Goal: Transaction & Acquisition: Book appointment/travel/reservation

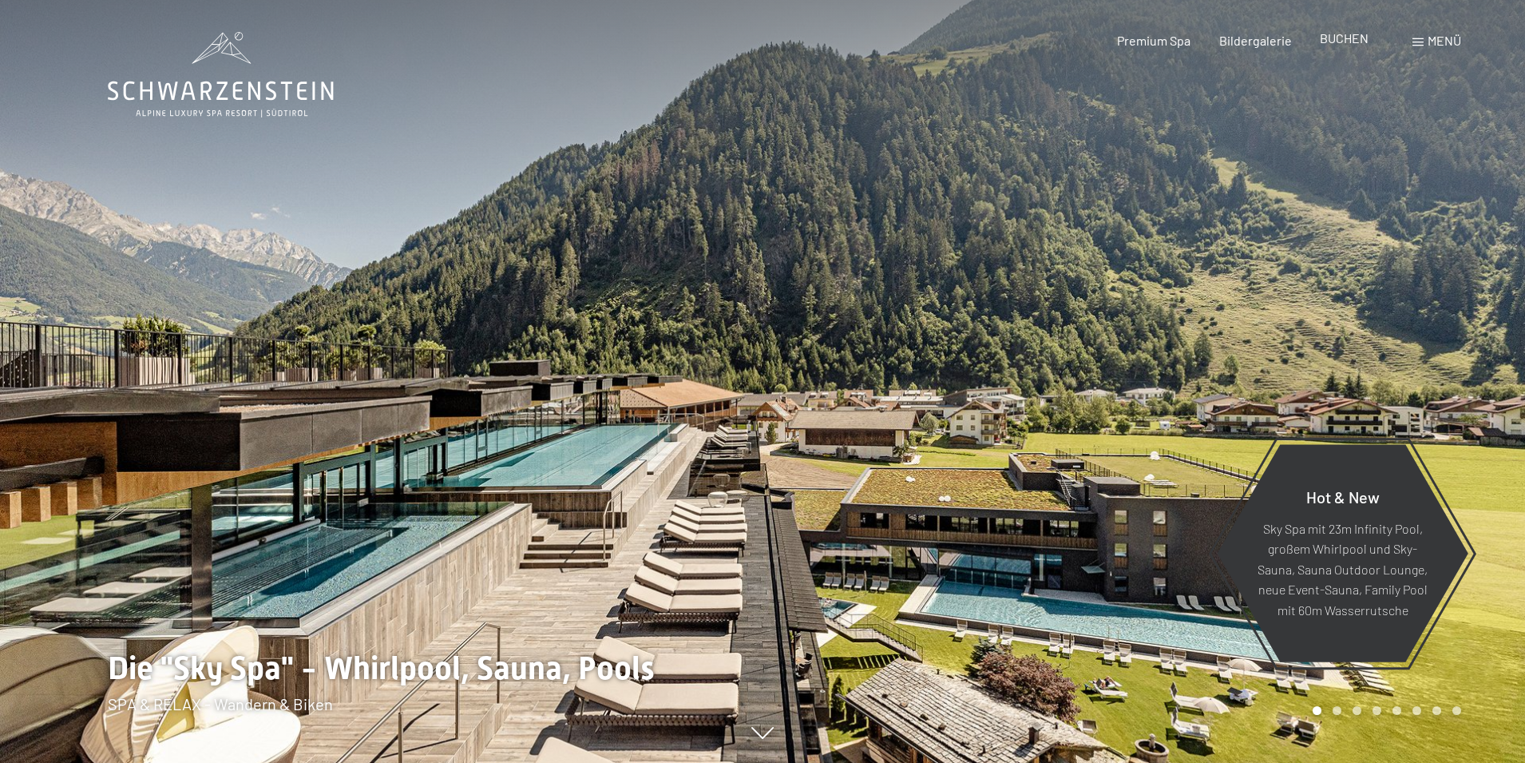
click at [1350, 39] on span "BUCHEN" at bounding box center [1344, 37] width 49 height 15
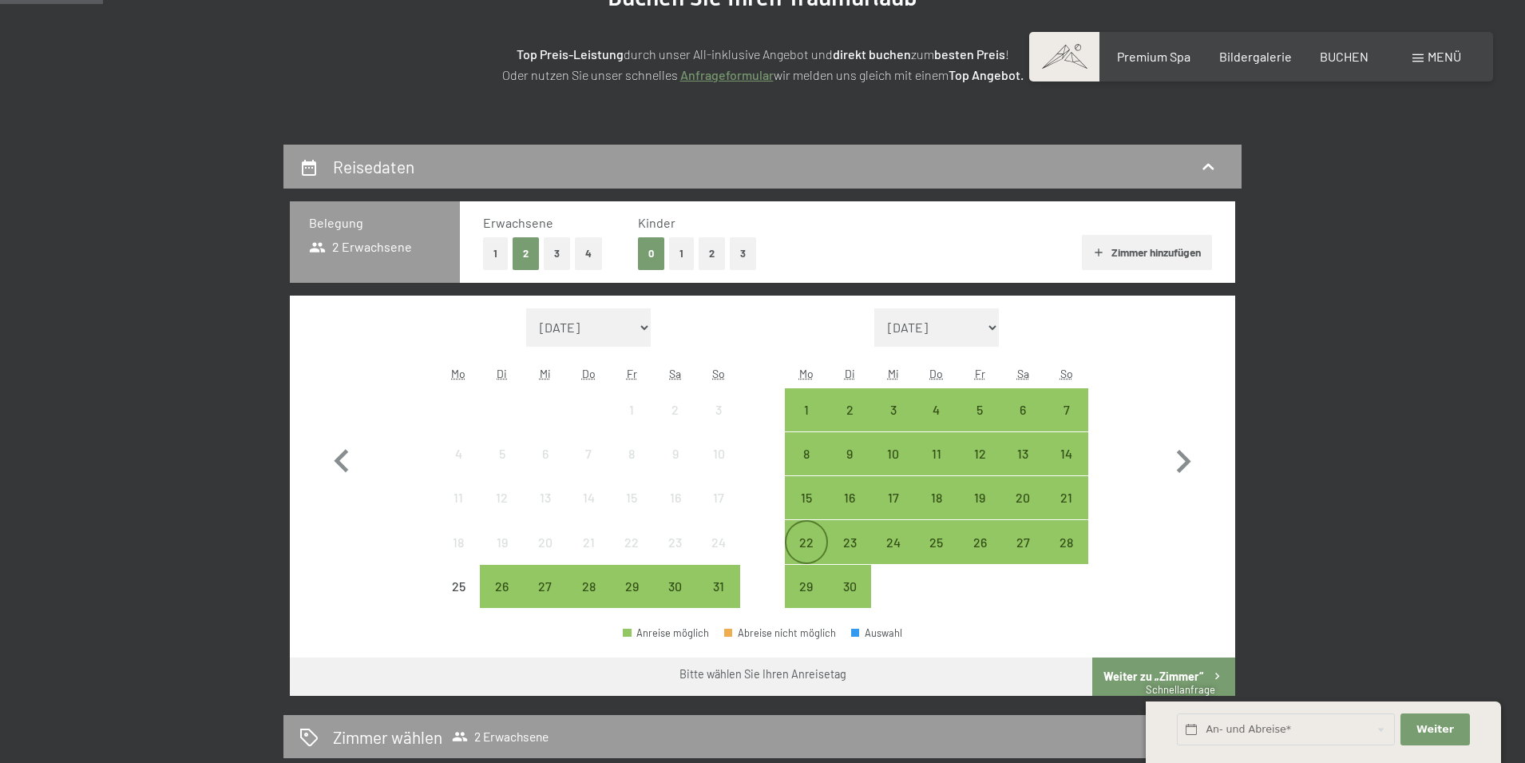
scroll to position [399, 0]
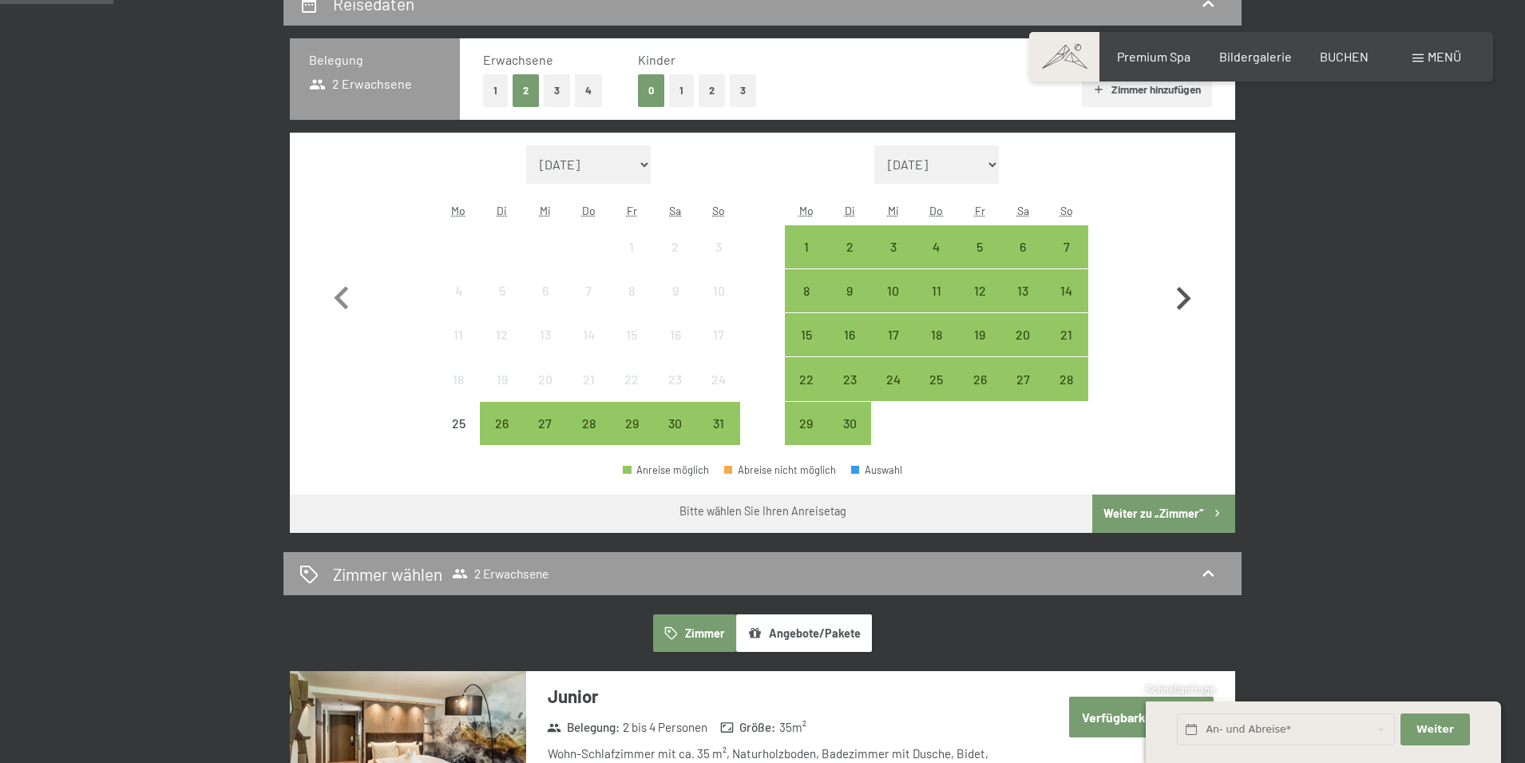
click at [1181, 297] on icon "button" at bounding box center [1183, 299] width 46 height 46
select select "2025-09-01"
select select "2025-10-01"
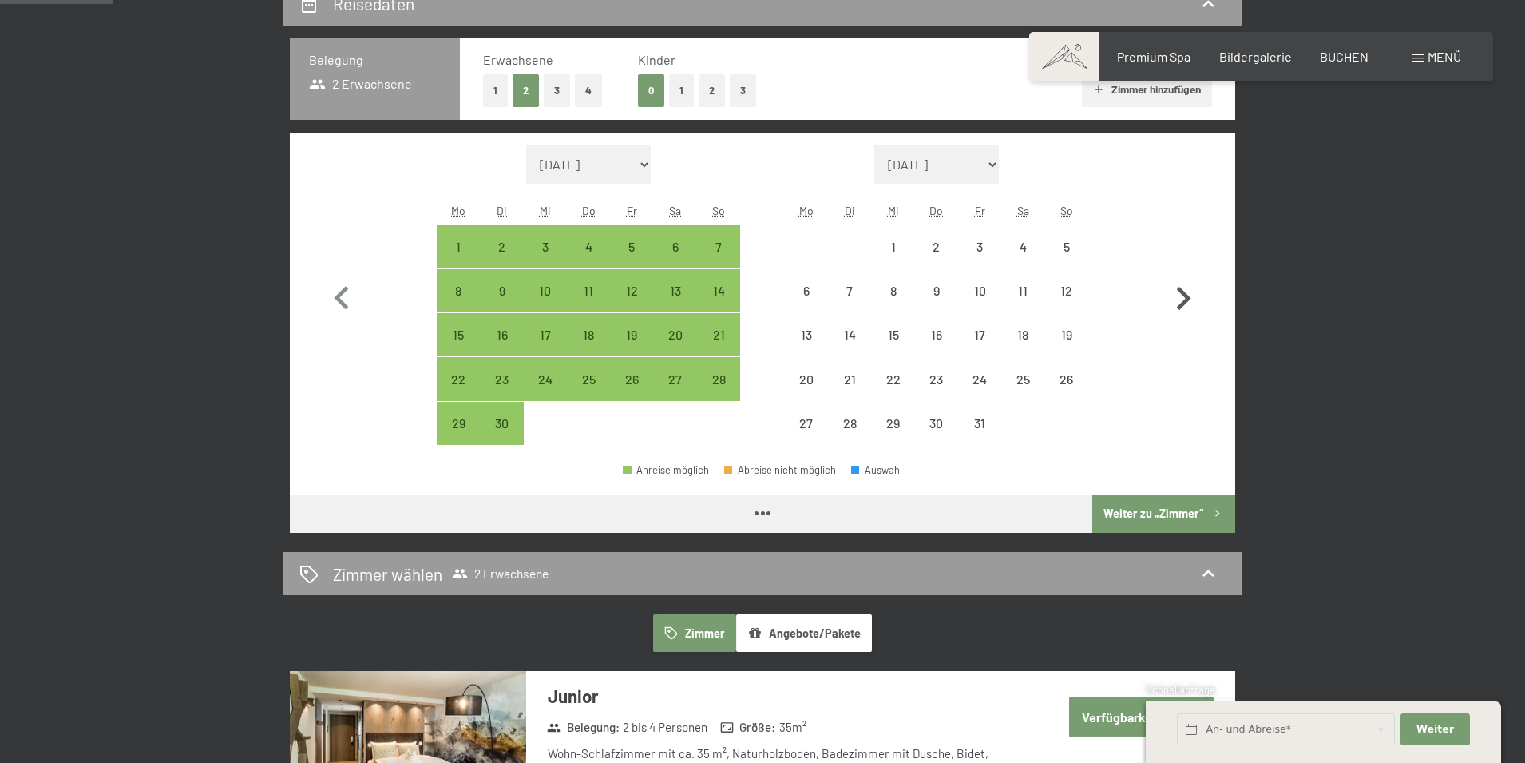
click at [1181, 297] on icon "button" at bounding box center [1183, 299] width 46 height 46
select select "2025-10-01"
select select "2025-11-01"
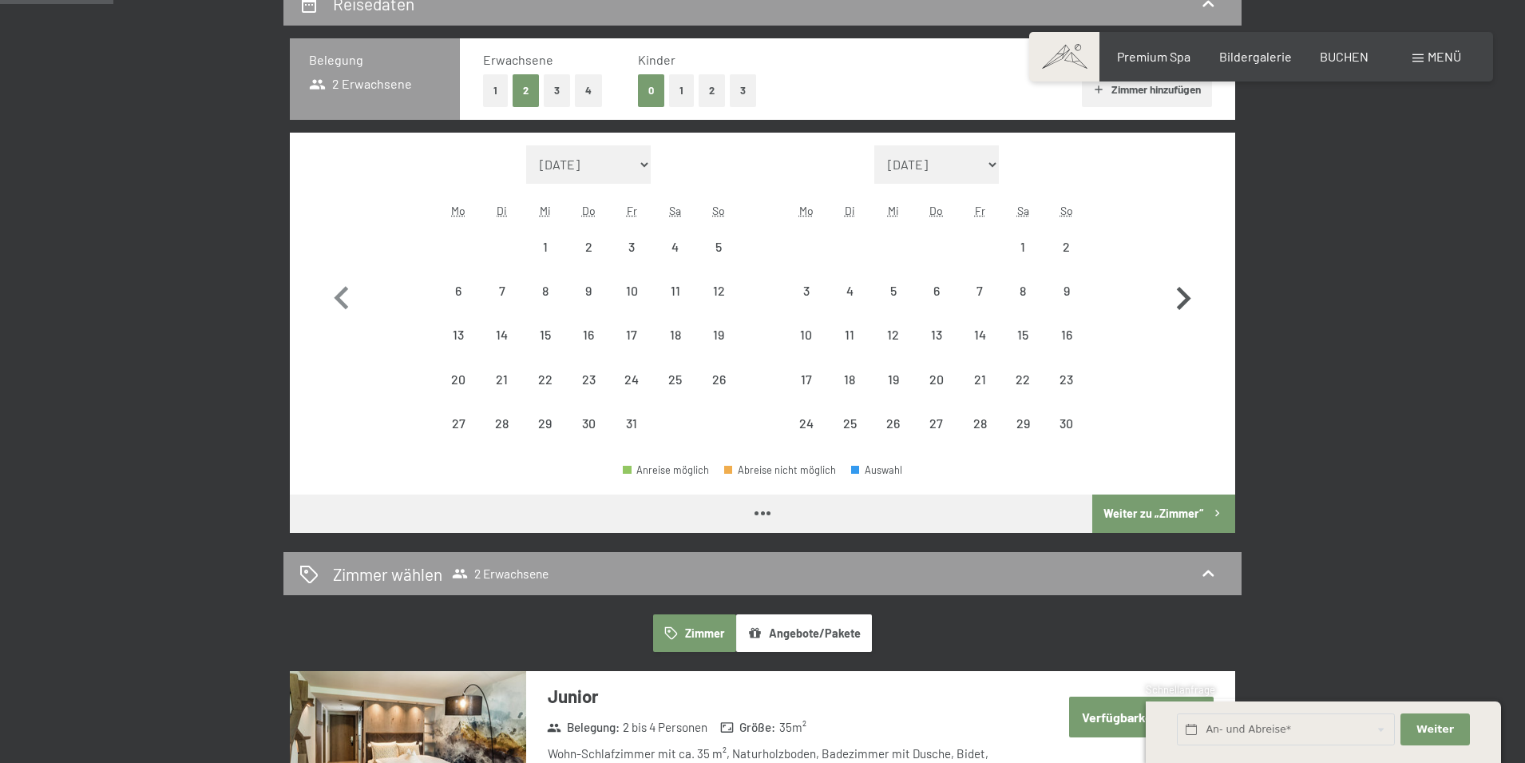
select select "2025-10-01"
select select "2025-11-01"
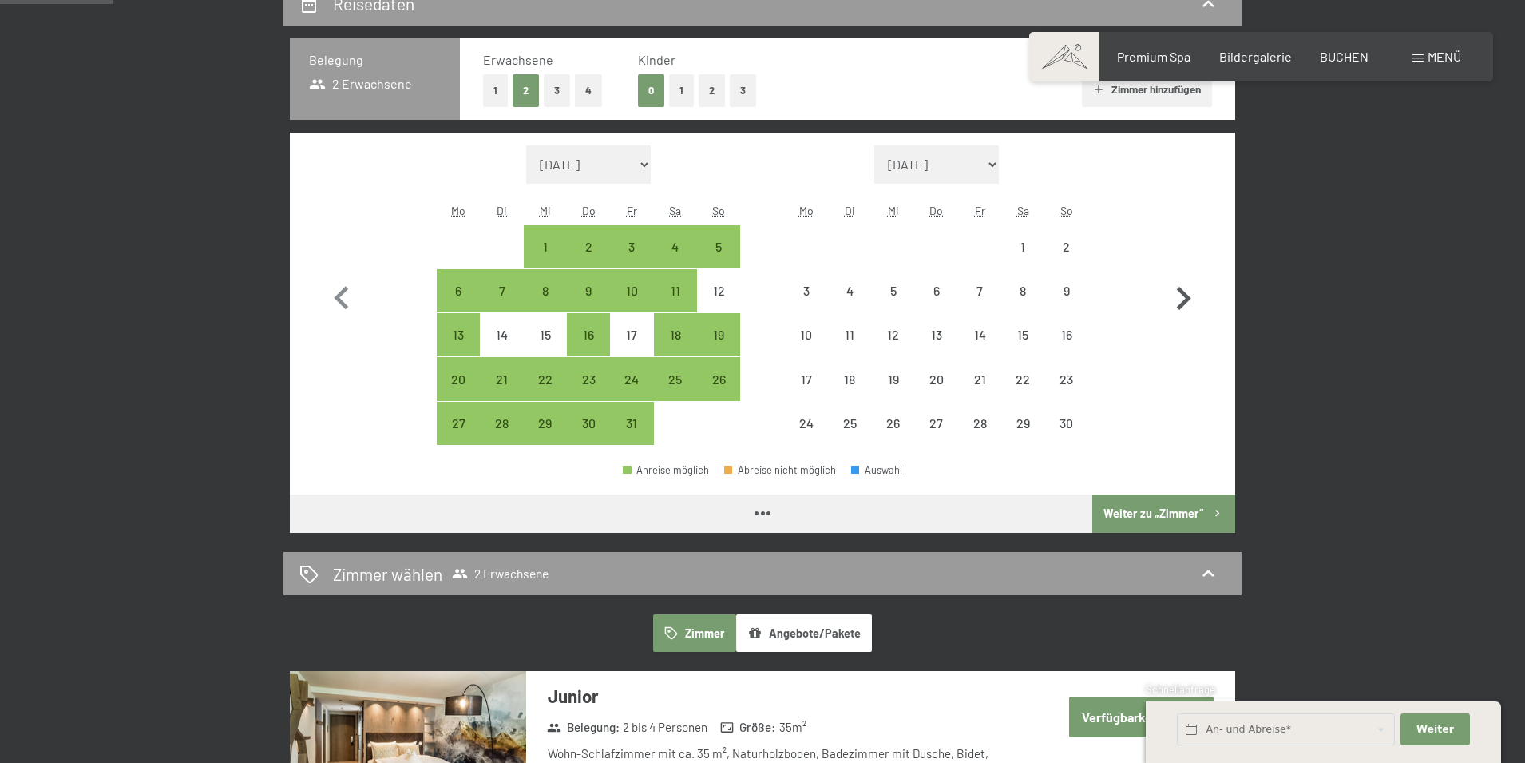
click at [1181, 296] on icon "button" at bounding box center [1183, 299] width 46 height 46
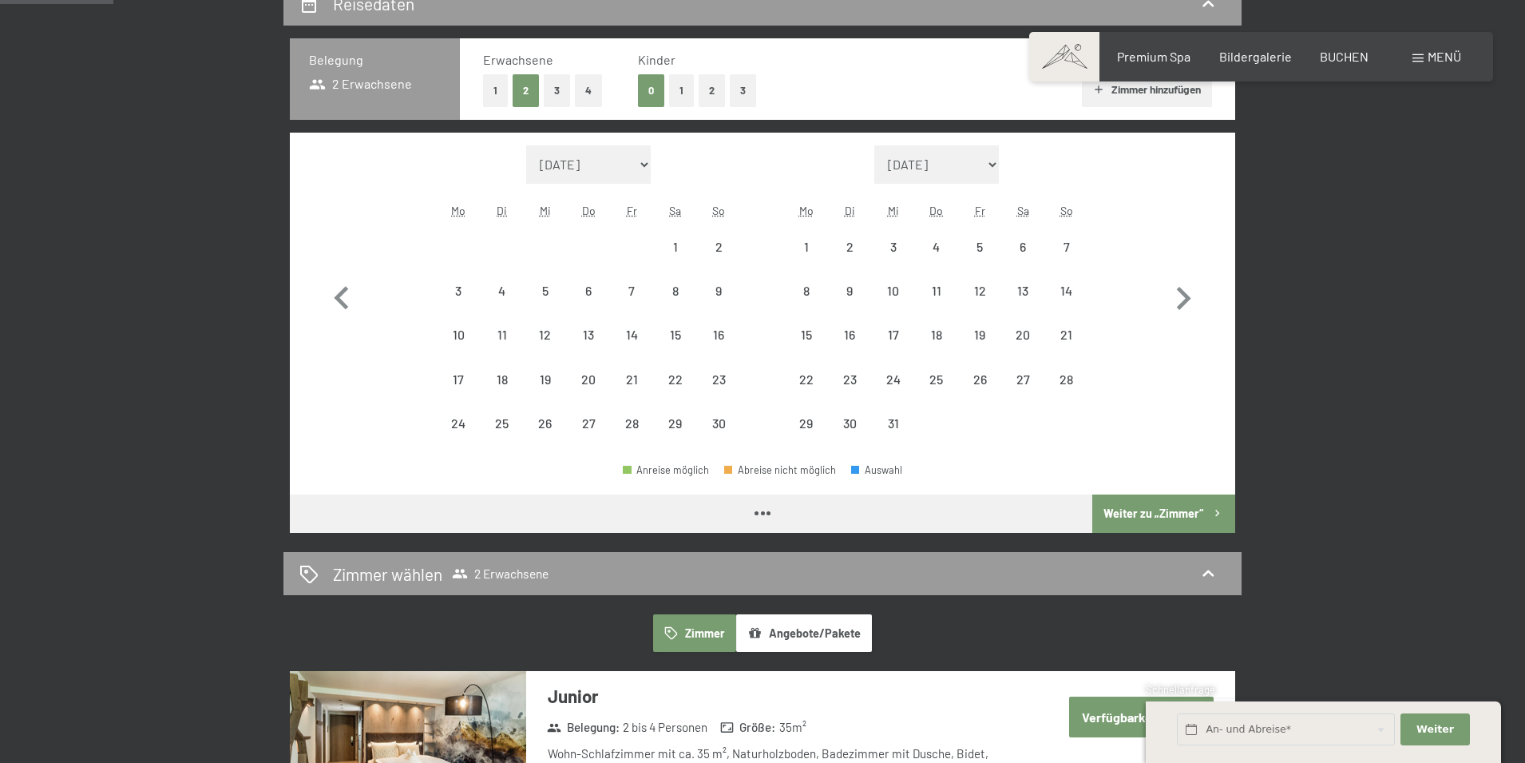
select select "2025-11-01"
select select "2025-12-01"
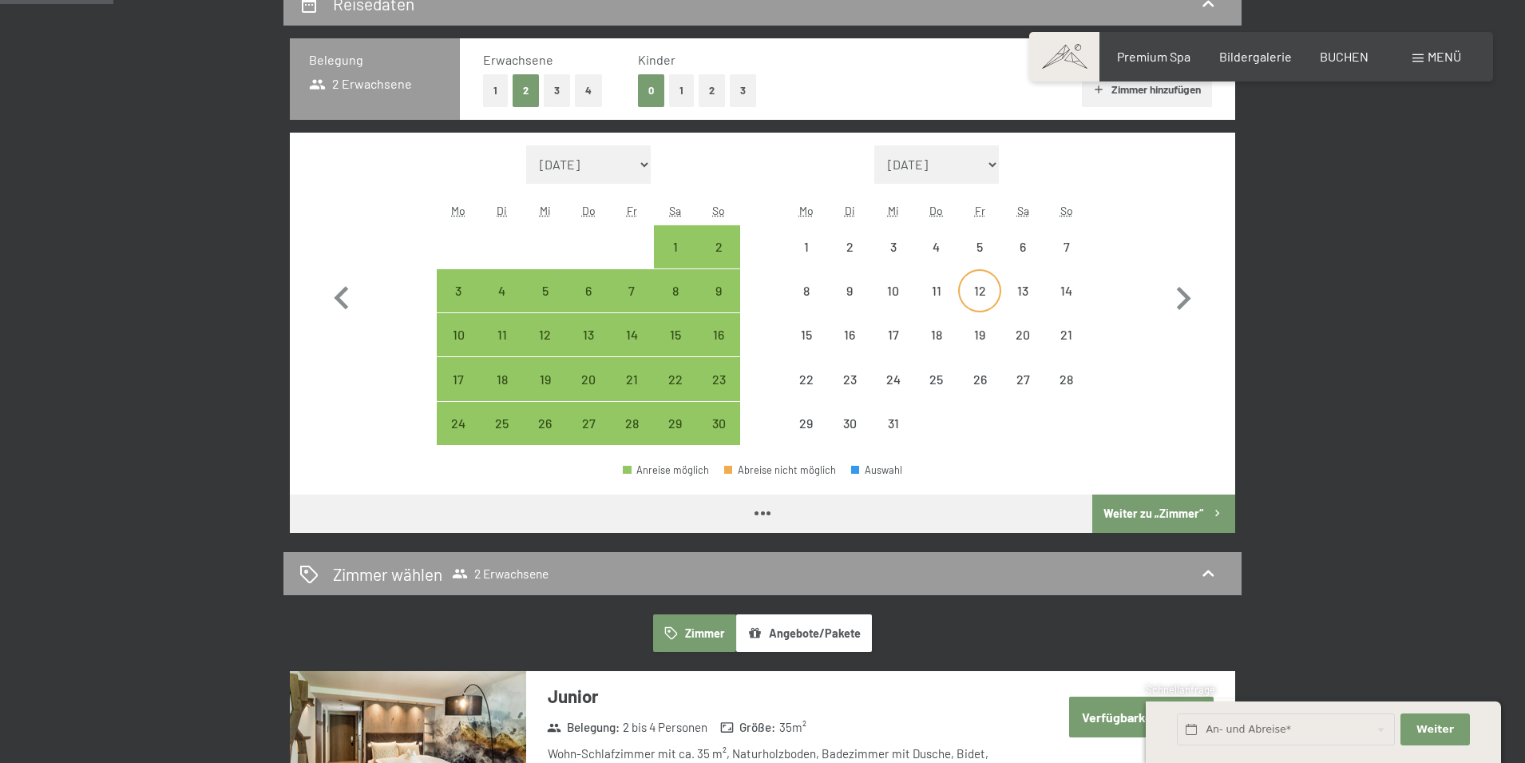
select select "2025-11-01"
select select "2025-12-01"
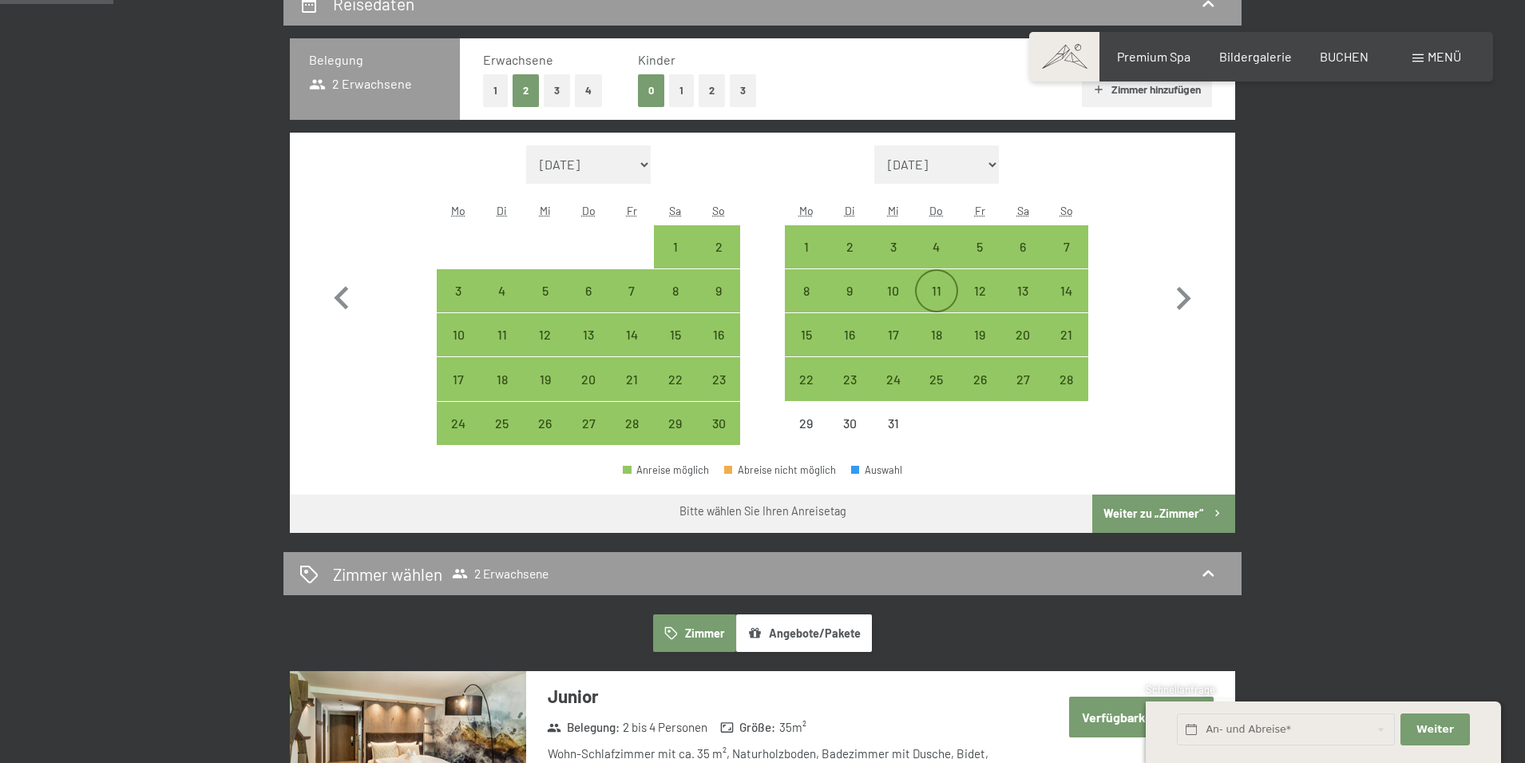
click at [937, 291] on div "11" at bounding box center [937, 304] width 40 height 40
select select "2025-11-01"
select select "2025-12-01"
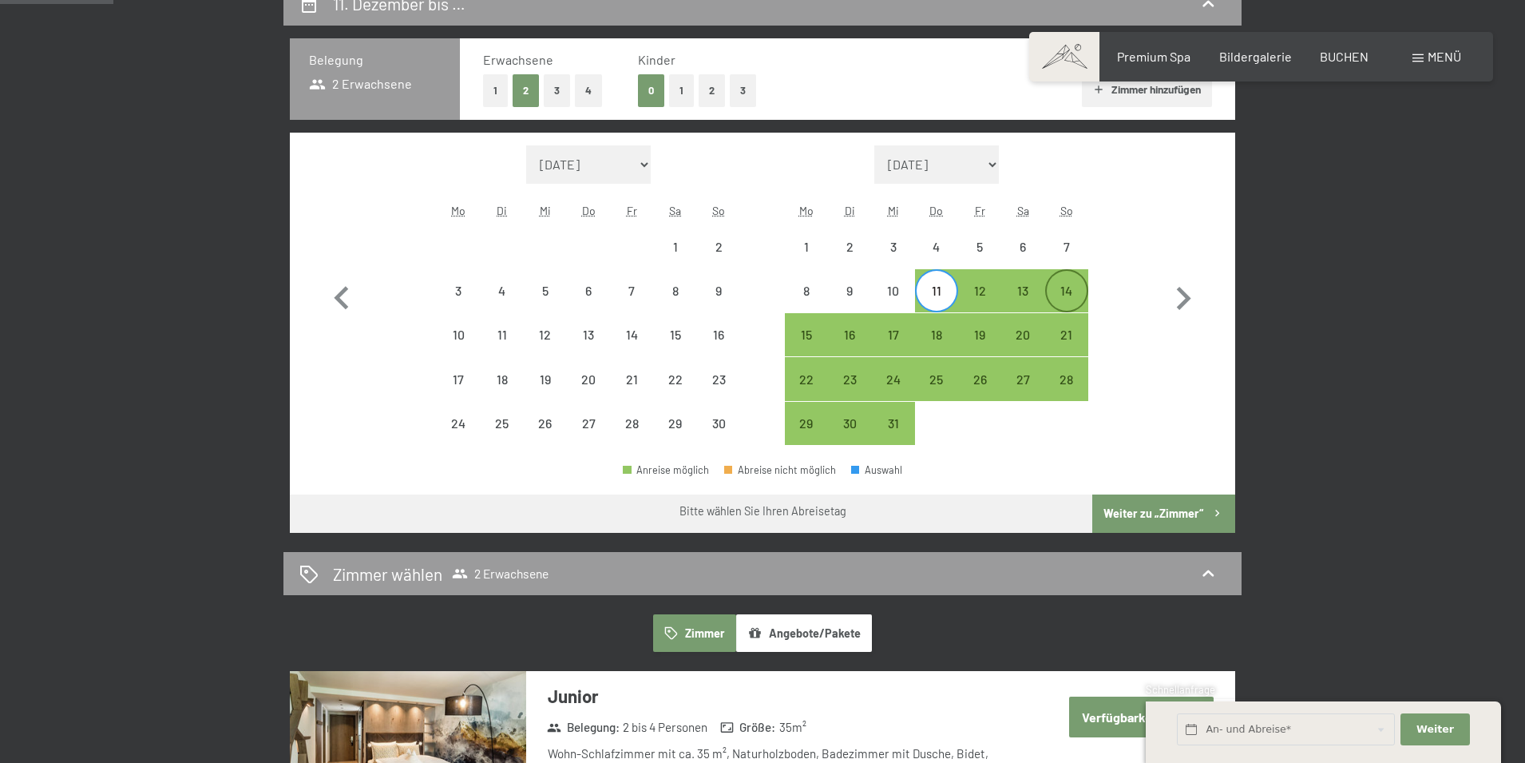
click at [1073, 293] on div "14" at bounding box center [1067, 304] width 40 height 40
select select "2025-11-01"
select select "2025-12-01"
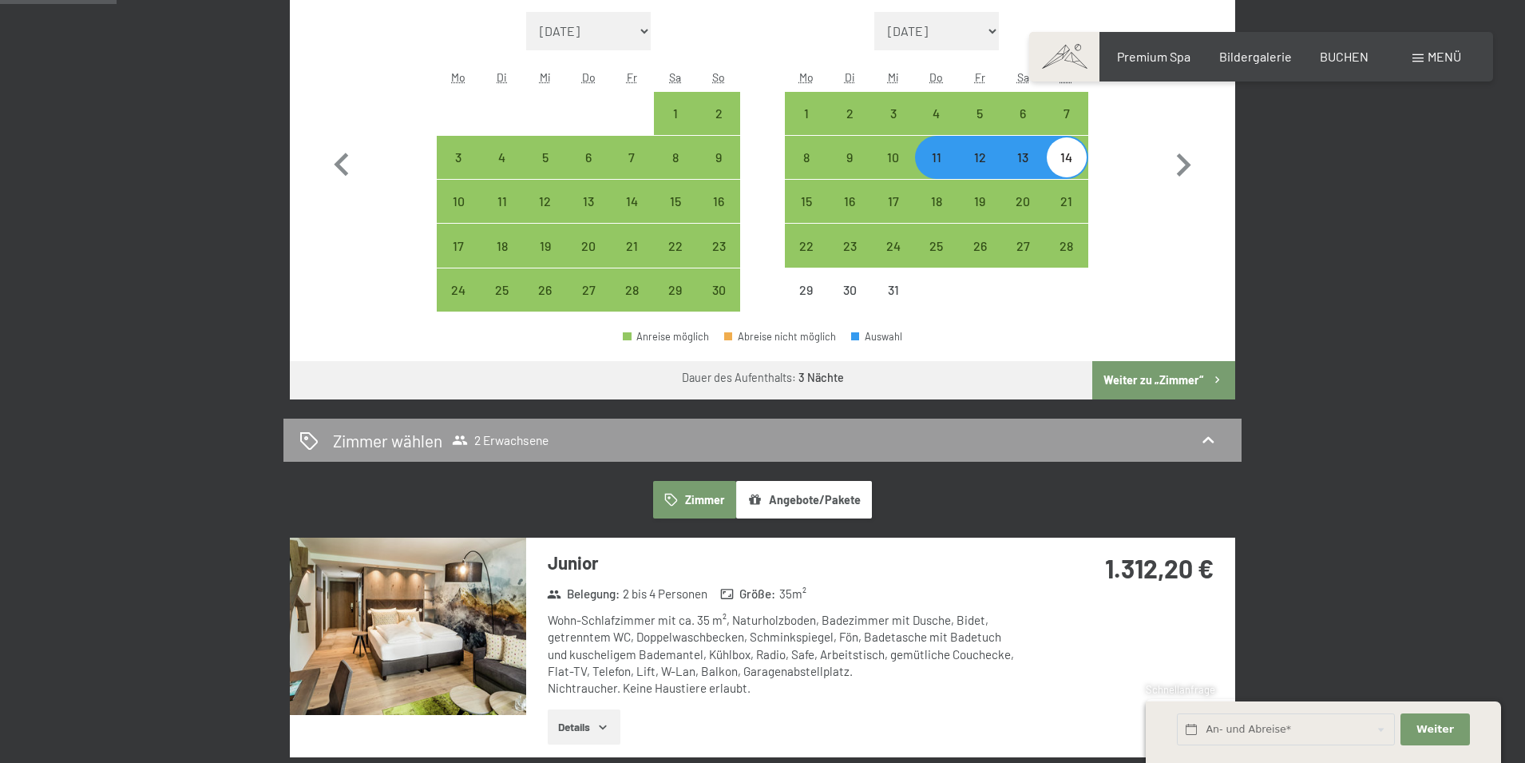
scroll to position [0, 0]
